Goal: Transaction & Acquisition: Purchase product/service

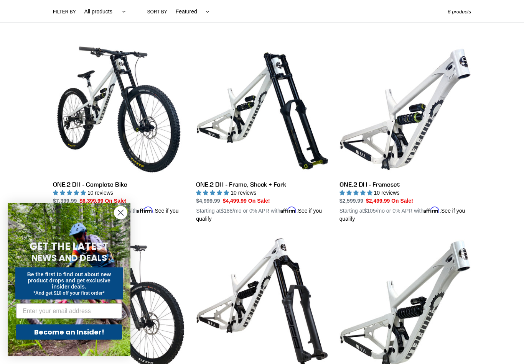
scroll to position [185, 0]
click at [119, 219] on circle "Close dialog" at bounding box center [120, 213] width 13 height 13
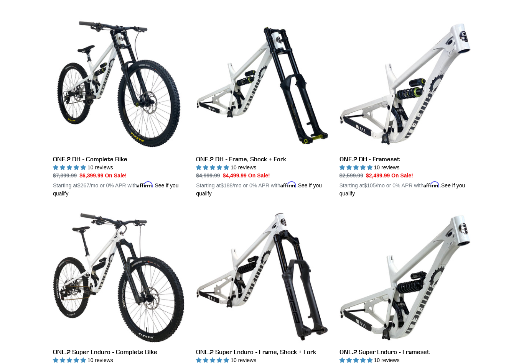
scroll to position [210, 0]
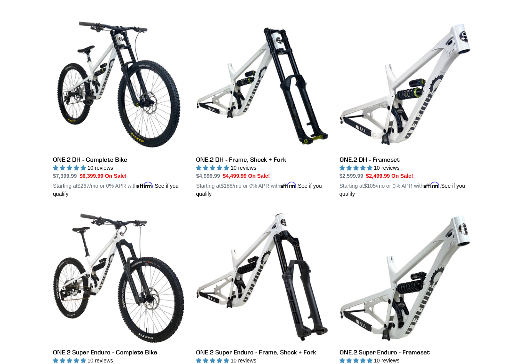
click at [95, 115] on link "ONE.2 DH - Complete Bike" at bounding box center [119, 108] width 132 height 179
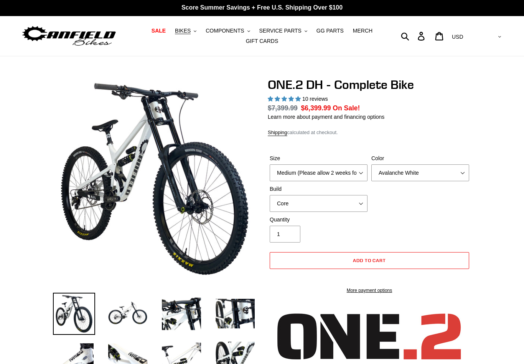
select select "highest-rating"
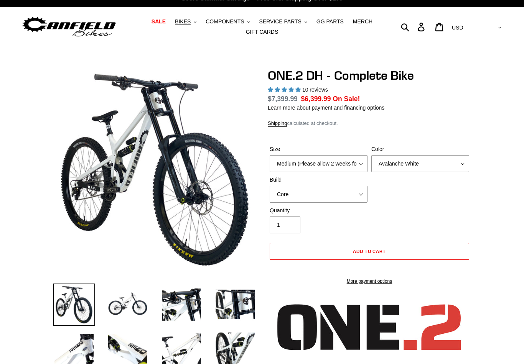
scroll to position [11, 0]
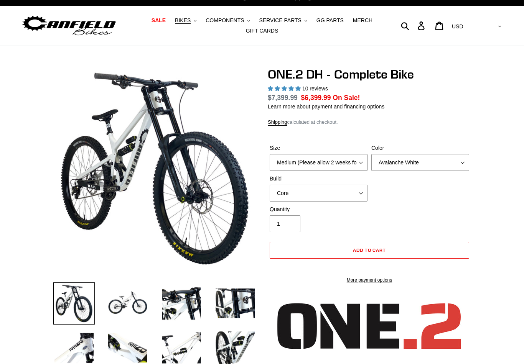
click at [350, 160] on select "Medium (Please allow 2 weeks for delivery) Large (Sold Out)" at bounding box center [319, 162] width 98 height 17
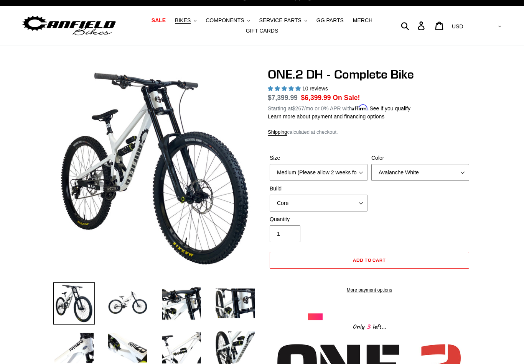
click at [420, 174] on select "Avalanche White Bentonite Grey" at bounding box center [420, 172] width 98 height 17
click at [345, 207] on select "Core Pro" at bounding box center [319, 203] width 98 height 17
click at [346, 210] on select "Core Pro" at bounding box center [319, 203] width 98 height 17
select select "Core"
click at [252, 298] on img at bounding box center [235, 304] width 42 height 42
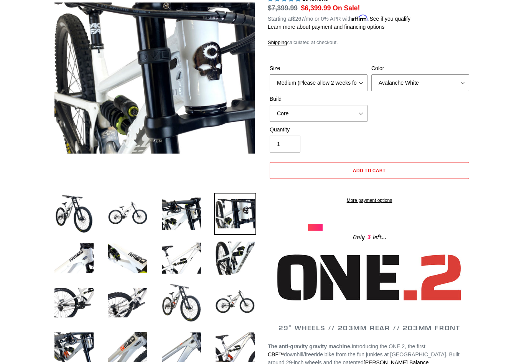
scroll to position [101, 0]
click at [83, 270] on img at bounding box center [74, 258] width 42 height 42
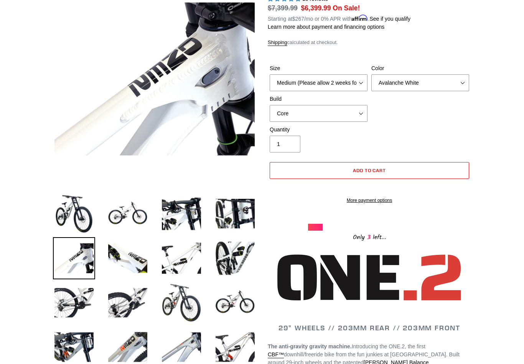
click at [122, 265] on img at bounding box center [128, 258] width 42 height 42
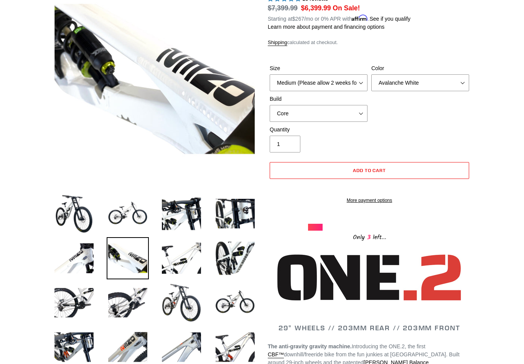
click at [179, 263] on img at bounding box center [181, 258] width 42 height 42
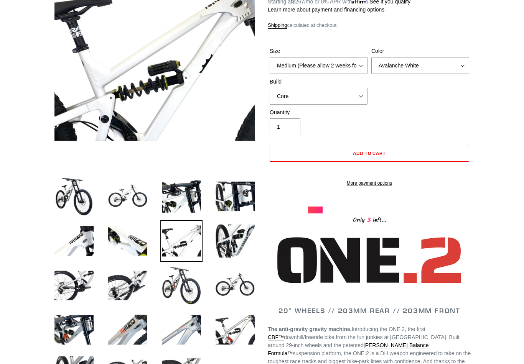
scroll to position [118, 0]
click at [245, 243] on img at bounding box center [235, 241] width 42 height 42
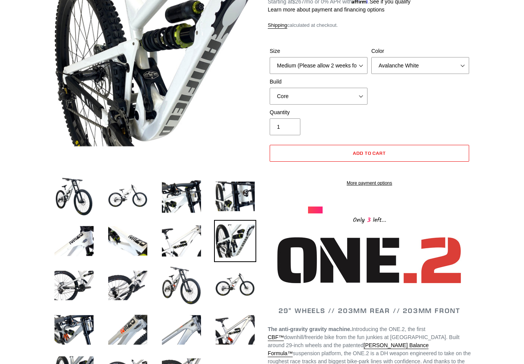
click at [70, 287] on img at bounding box center [74, 286] width 42 height 42
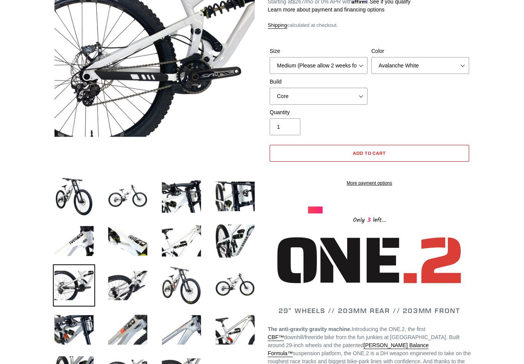
click at [199, 300] on img at bounding box center [181, 286] width 42 height 42
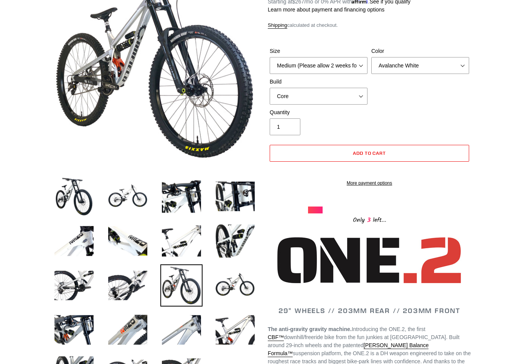
click at [232, 295] on img at bounding box center [235, 286] width 42 height 42
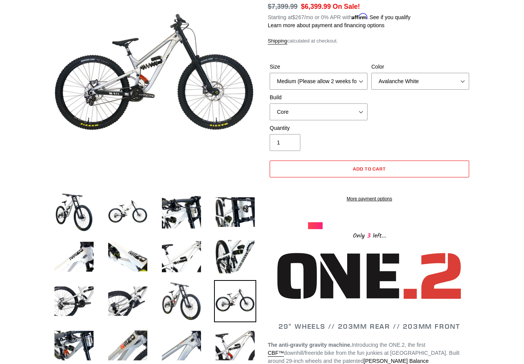
scroll to position [102, 0]
click at [83, 261] on img at bounding box center [74, 257] width 42 height 42
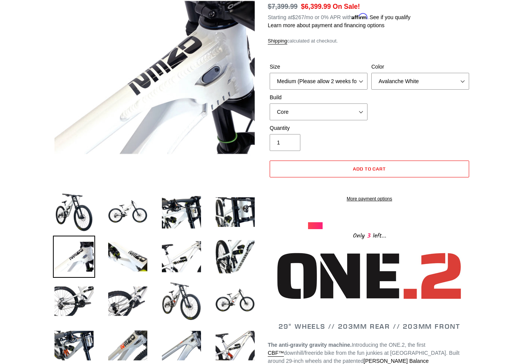
click at [61, 221] on img at bounding box center [74, 212] width 42 height 42
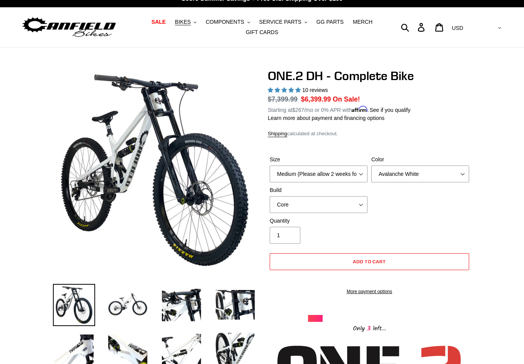
scroll to position [0, 0]
